Goal: Check status

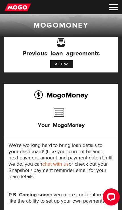
click at [118, 4] on img at bounding box center [114, 7] width 9 height 6
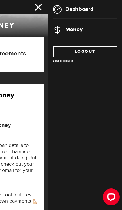
click at [73, 27] on link "Money" at bounding box center [68, 29] width 30 height 7
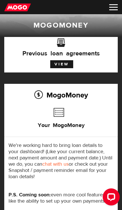
click at [61, 63] on link "View" at bounding box center [61, 64] width 23 height 8
click at [116, 4] on img at bounding box center [114, 7] width 9 height 6
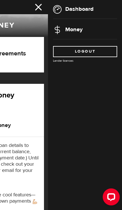
click at [79, 6] on link "Dashboard" at bounding box center [73, 8] width 41 height 7
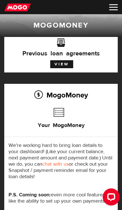
click at [60, 63] on link "View" at bounding box center [61, 64] width 23 height 8
click at [113, 197] on div "Open LiveChat chat widget" at bounding box center [111, 196] width 9 height 9
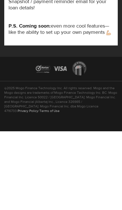
scroll to position [90, 0]
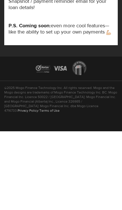
click at [6, 135] on div at bounding box center [61, 147] width 122 height 24
